Goal: Information Seeking & Learning: Learn about a topic

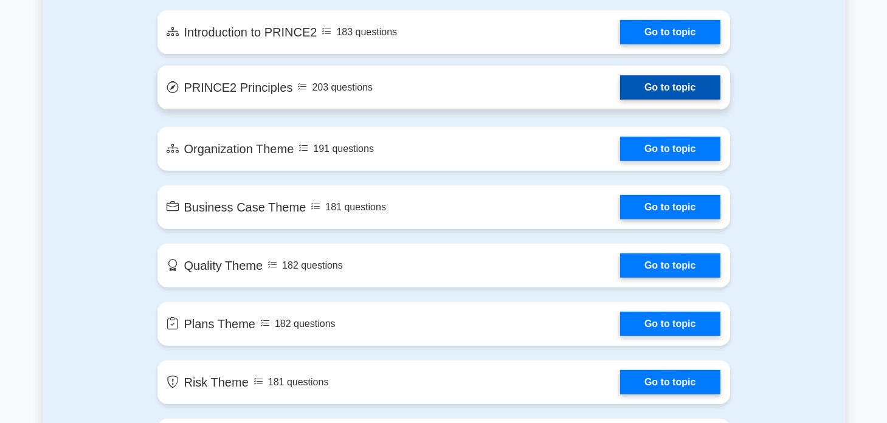
scroll to position [712, 0]
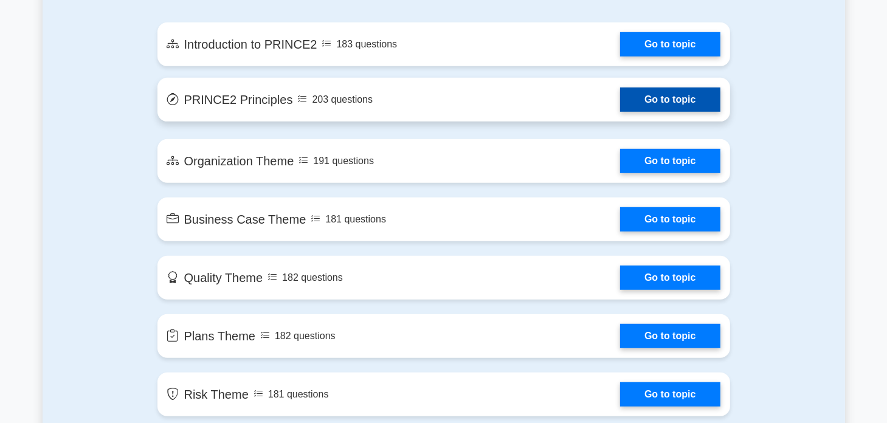
click at [658, 103] on link "Go to topic" at bounding box center [670, 100] width 100 height 24
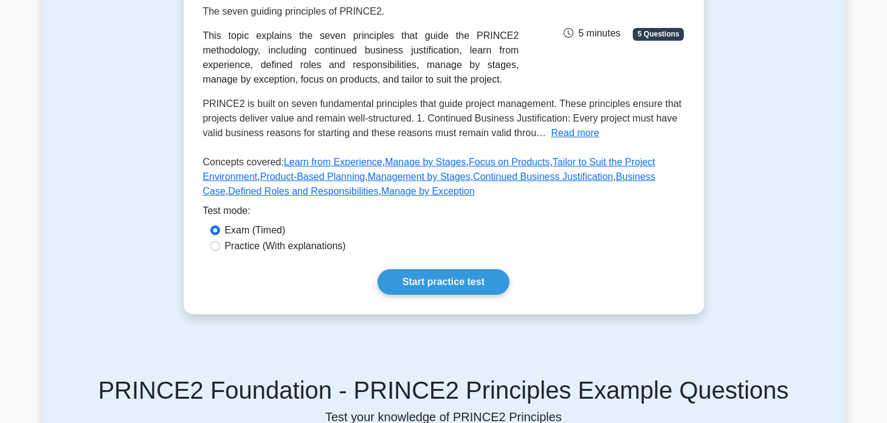
scroll to position [202, 0]
click at [481, 284] on link "Start practice test" at bounding box center [443, 282] width 132 height 26
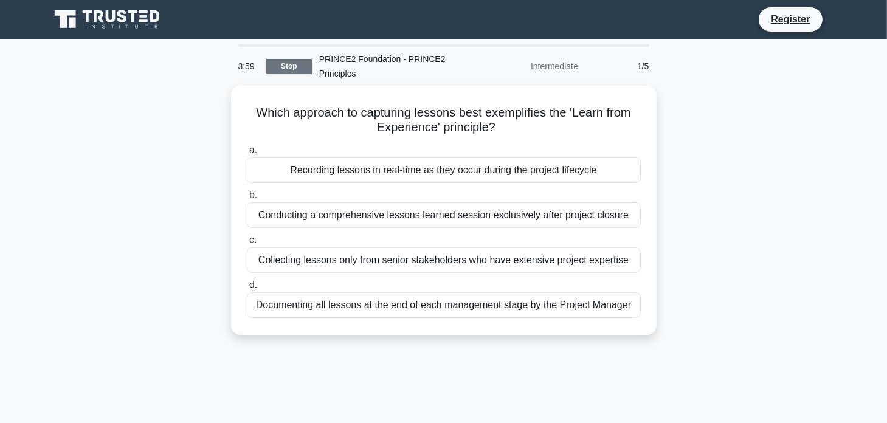
click at [281, 66] on link "Stop" at bounding box center [289, 66] width 46 height 15
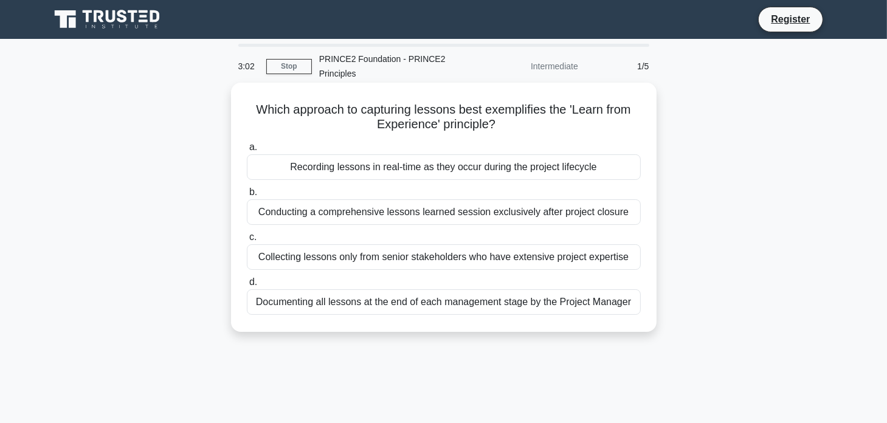
click at [394, 176] on div "Recording lessons in real-time as they occur during the project lifecycle" at bounding box center [444, 167] width 394 height 26
click at [247, 151] on input "a. Recording lessons in real-time as they occur during the project lifecycle" at bounding box center [247, 147] width 0 height 8
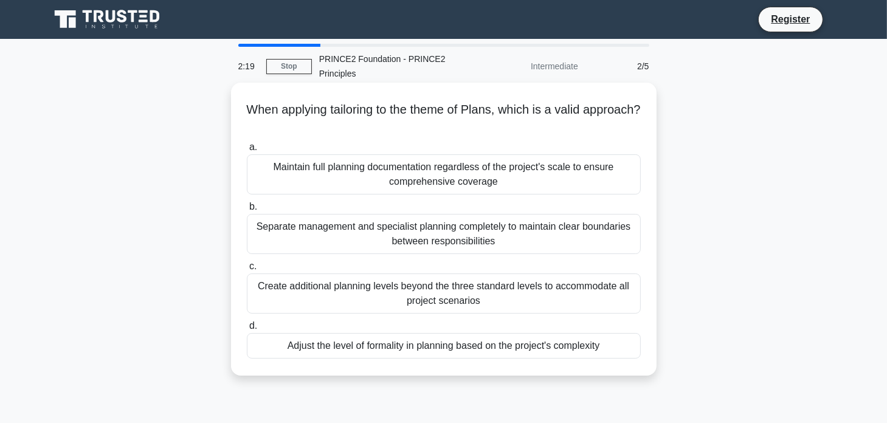
click at [453, 193] on div "Maintain full planning documentation regardless of the project's scale to ensur…" at bounding box center [444, 174] width 394 height 40
click at [247, 151] on input "a. Maintain full planning documentation regardless of the project's scale to en…" at bounding box center [247, 147] width 0 height 8
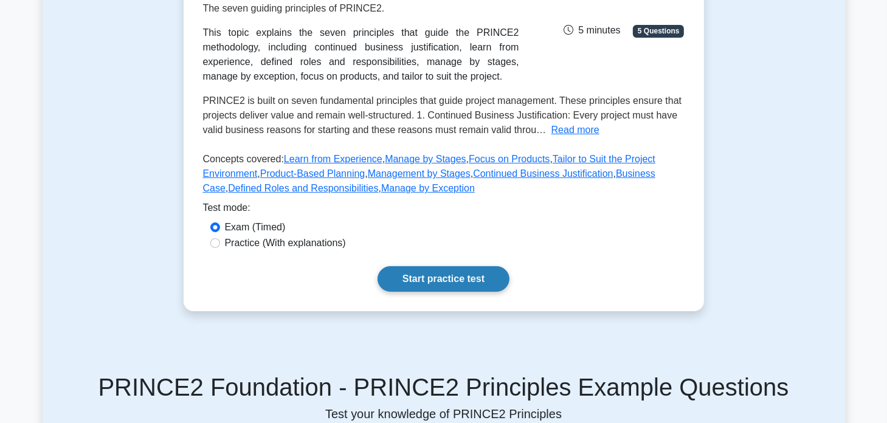
click at [464, 280] on link "Start practice test" at bounding box center [443, 279] width 132 height 26
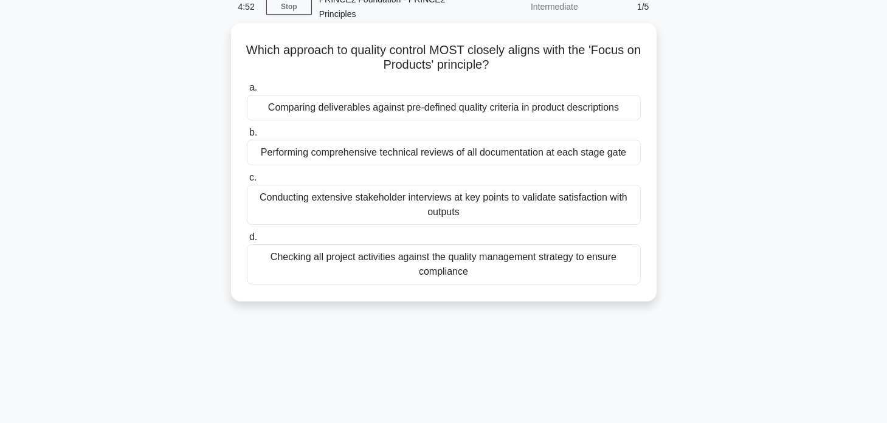
scroll to position [4, 0]
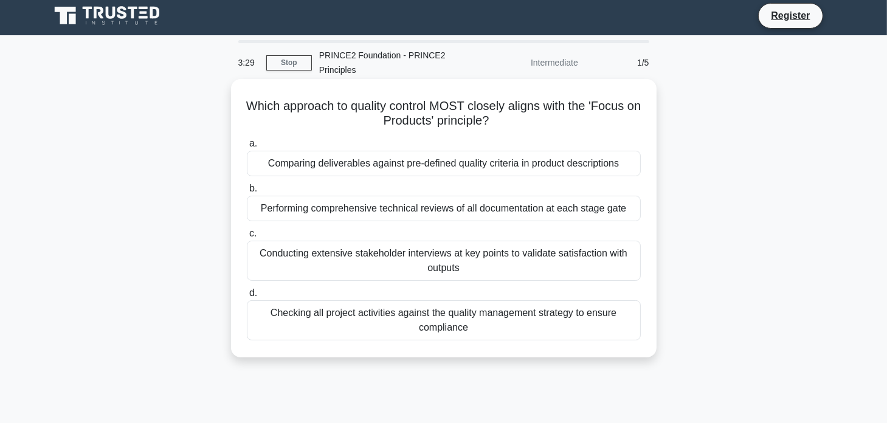
click at [493, 188] on label "b. Performing comprehensive technical reviews of all documentation at each stag…" at bounding box center [444, 201] width 394 height 40
click at [247, 188] on input "b. Performing comprehensive technical reviews of all documentation at each stag…" at bounding box center [247, 189] width 0 height 8
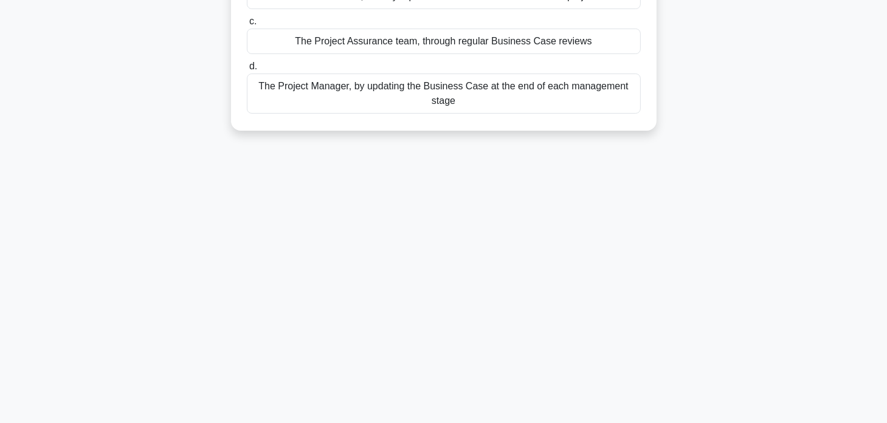
scroll to position [0, 0]
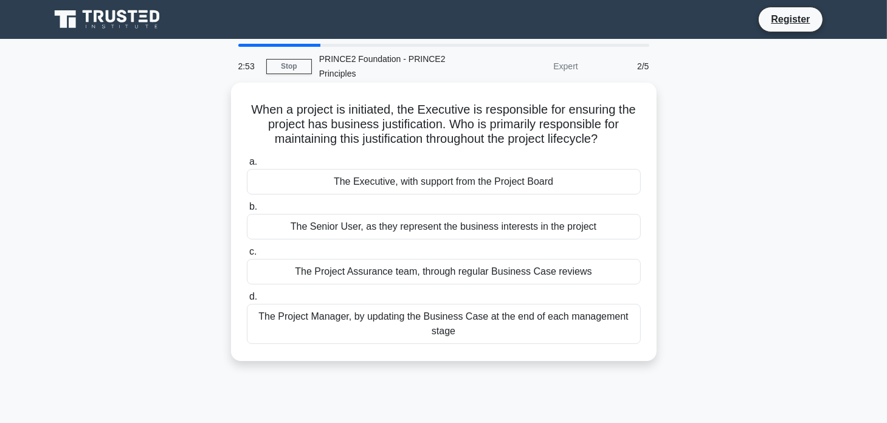
click at [405, 272] on div "The Project Assurance team, through regular Business Case reviews" at bounding box center [444, 272] width 394 height 26
click at [247, 256] on input "c. The Project Assurance team, through regular Business Case reviews" at bounding box center [247, 252] width 0 height 8
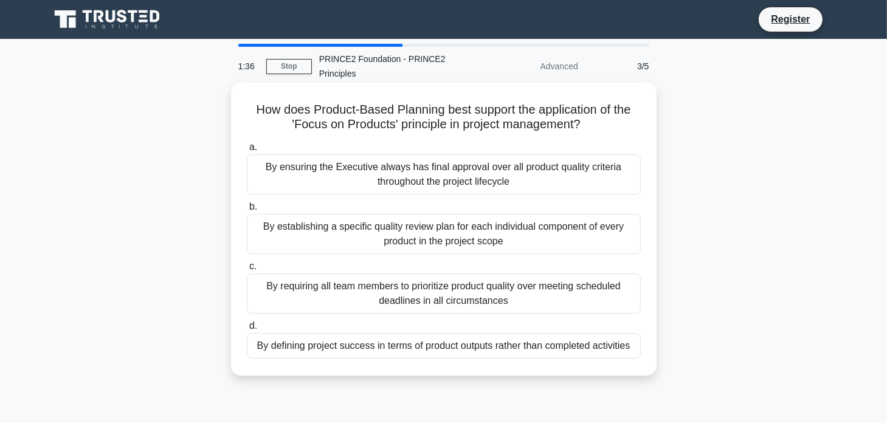
click at [354, 171] on div "By ensuring the Executive always has final approval over all product quality cr…" at bounding box center [444, 174] width 394 height 40
click at [247, 151] on input "a. By ensuring the Executive always has final approval over all product quality…" at bounding box center [247, 147] width 0 height 8
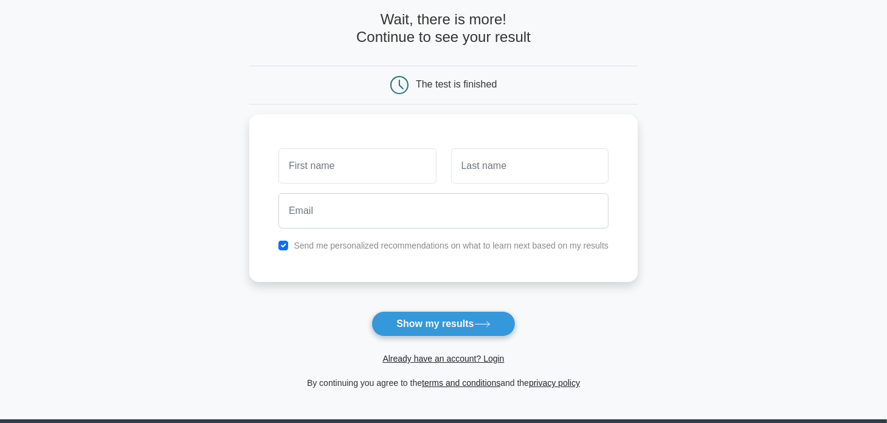
scroll to position [61, 0]
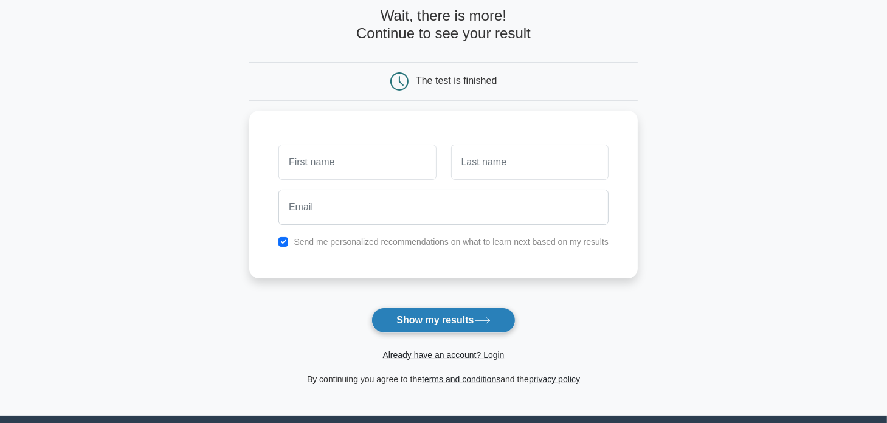
click at [507, 326] on button "Show my results" at bounding box center [442, 320] width 143 height 26
click at [228, 270] on main "Wait, there is more! Continue to see your result The test is finished and the" at bounding box center [443, 197] width 887 height 438
